Goal: Information Seeking & Learning: Understand process/instructions

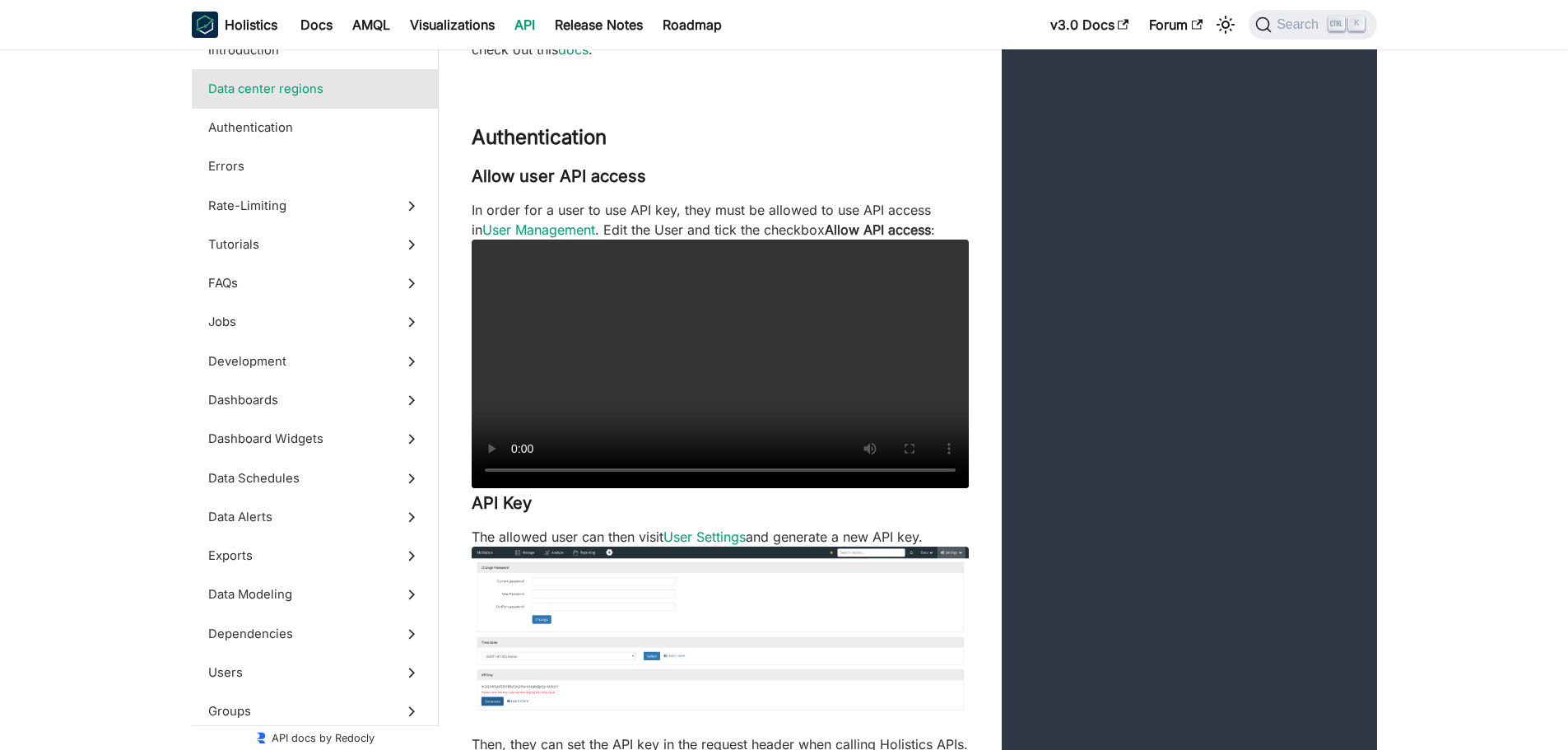
scroll to position [1044, 0]
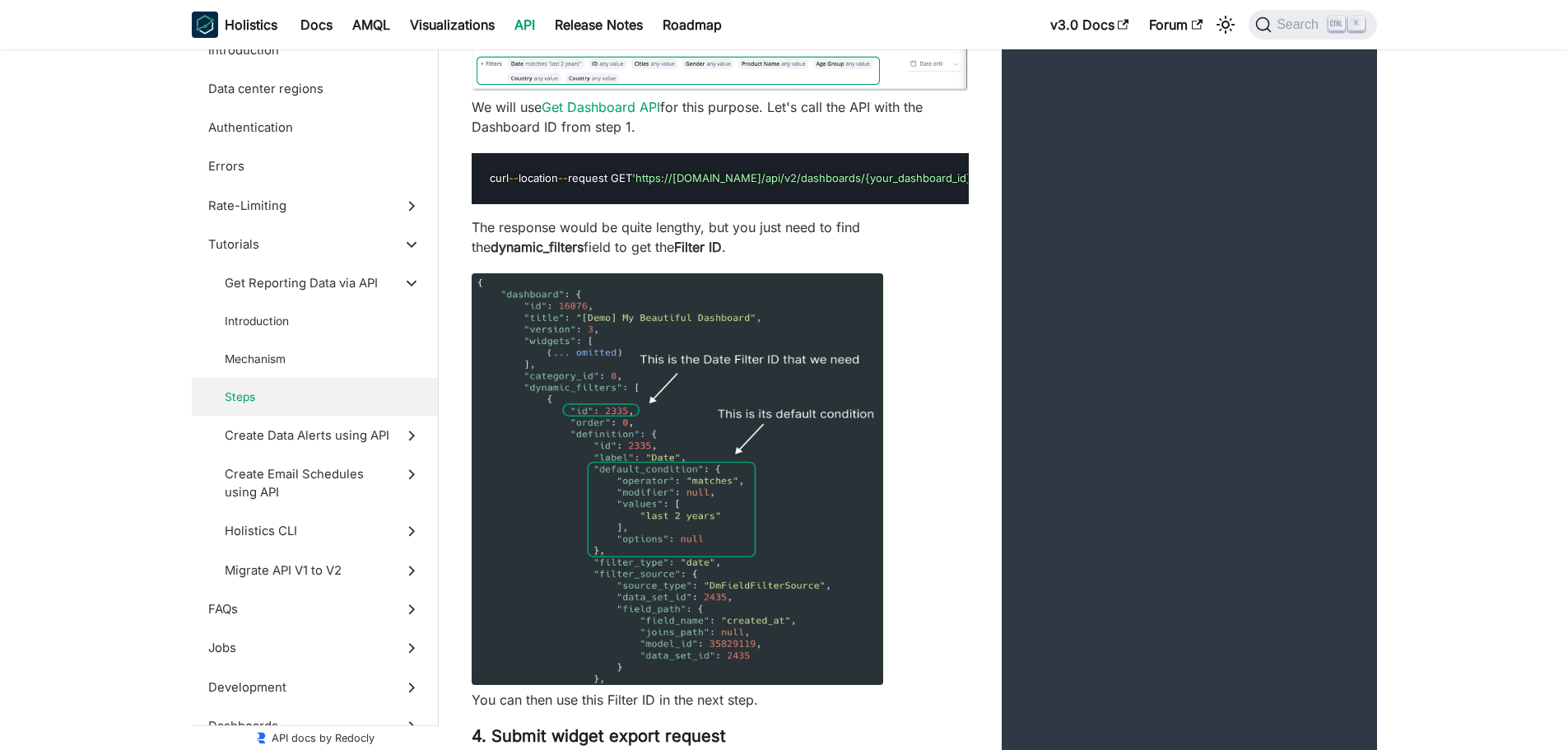
scroll to position [5765, 0]
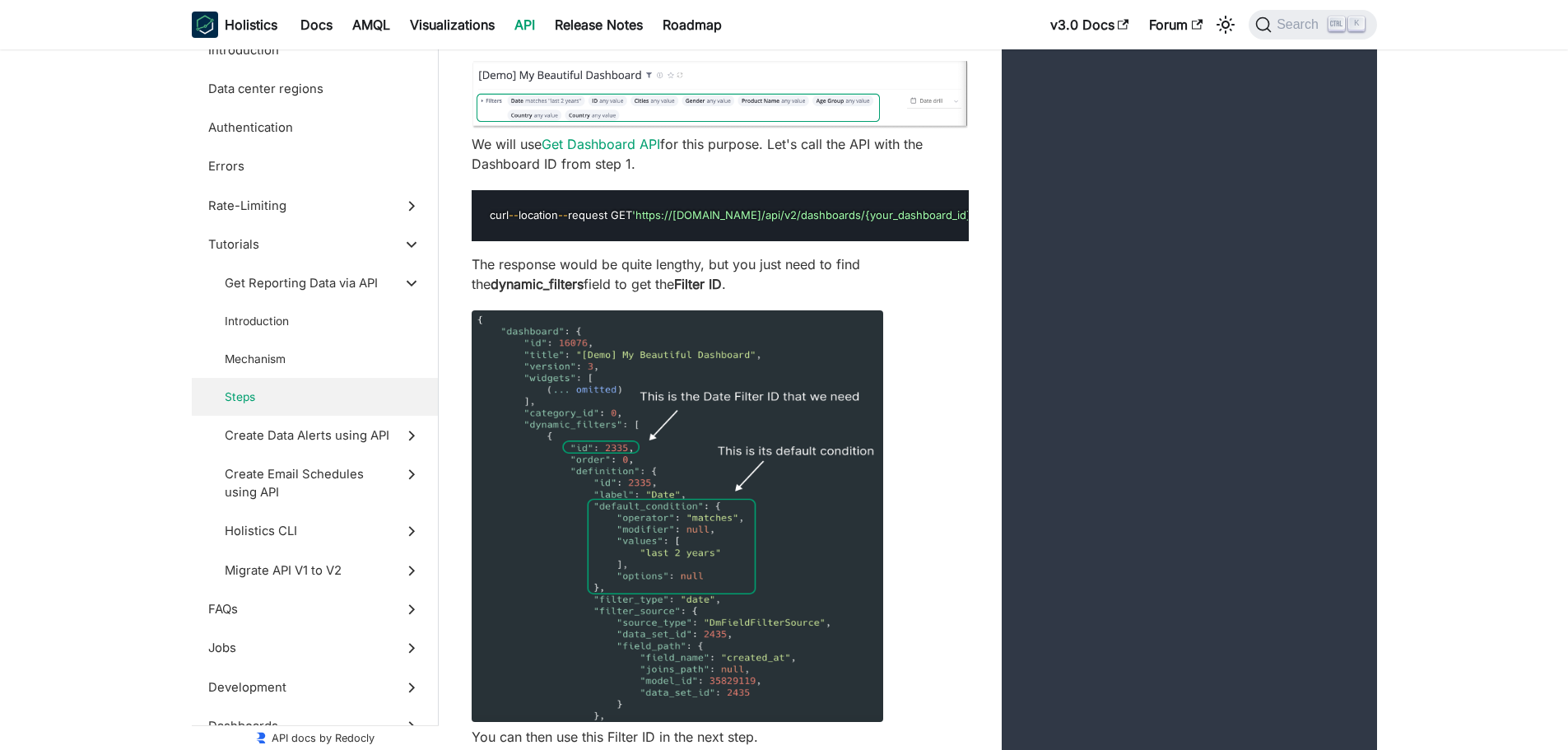
drag, startPoint x: 625, startPoint y: 364, endPoint x: 588, endPoint y: 298, distance: 75.7
click at [588, 174] on p "We will use Get Dashboard API for this purpose. Let's call the API with the Das…" at bounding box center [721, 154] width 497 height 40
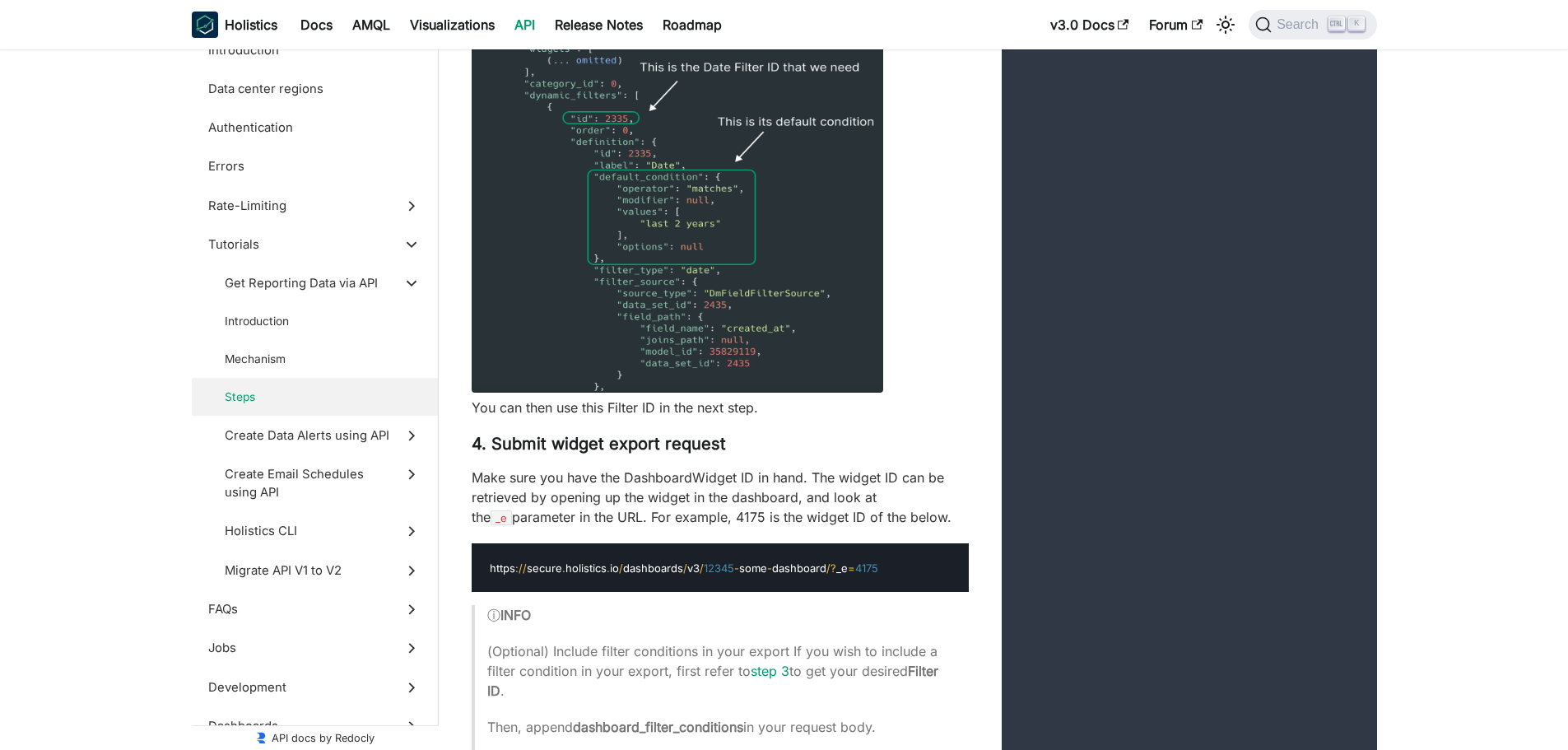
scroll to position [6259, 0]
